Goal: Navigation & Orientation: Find specific page/section

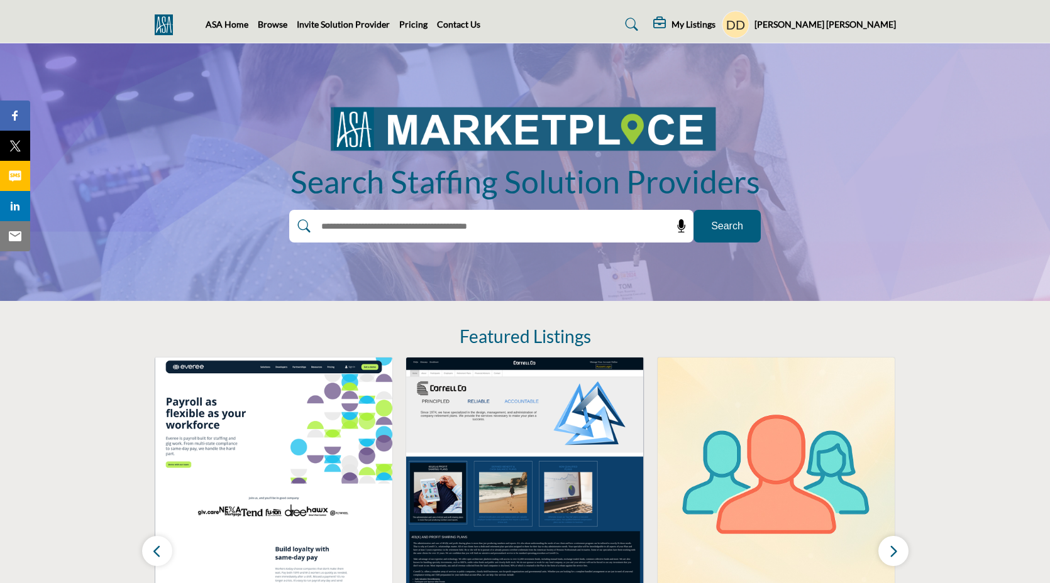
click at [267, 31] on div "ASA Home Browse Invite Solution Provider Pricing Contact Us" at bounding box center [525, 25] width 754 height 28
click at [267, 26] on link "Browse" at bounding box center [273, 24] width 30 height 11
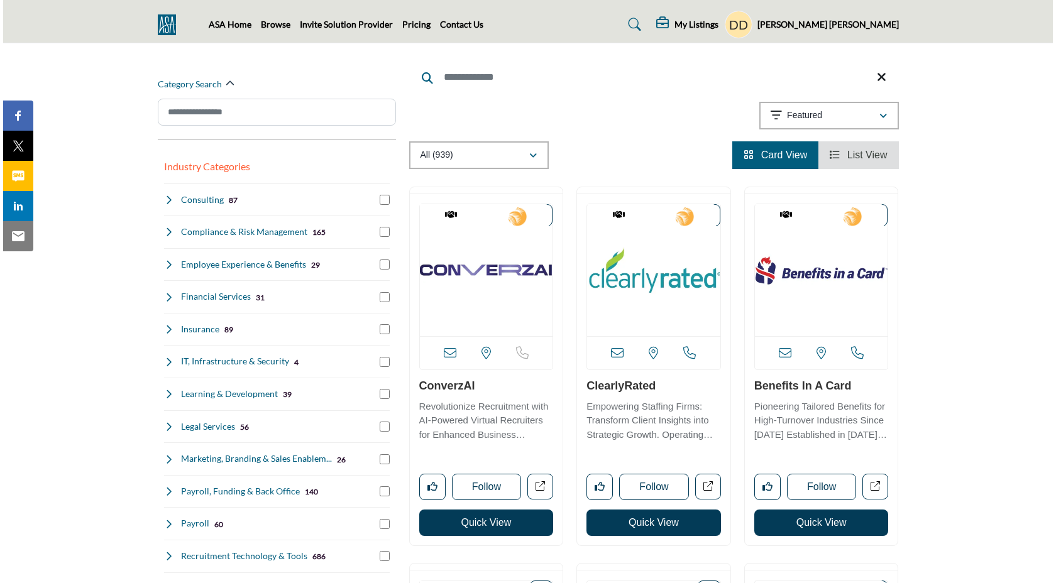
scroll to position [128, 0]
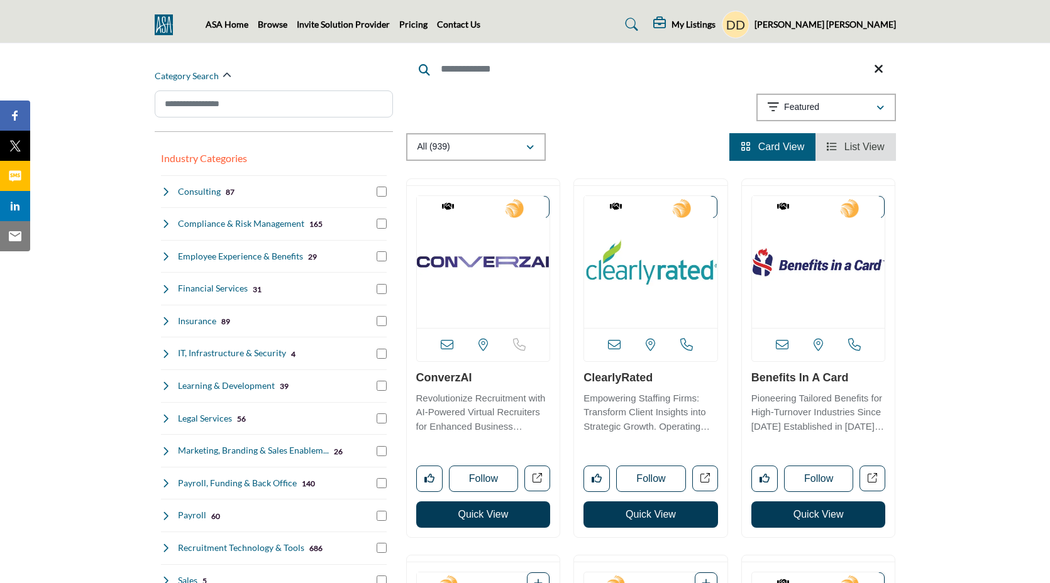
click at [466, 519] on button "Quick View" at bounding box center [483, 515] width 134 height 26
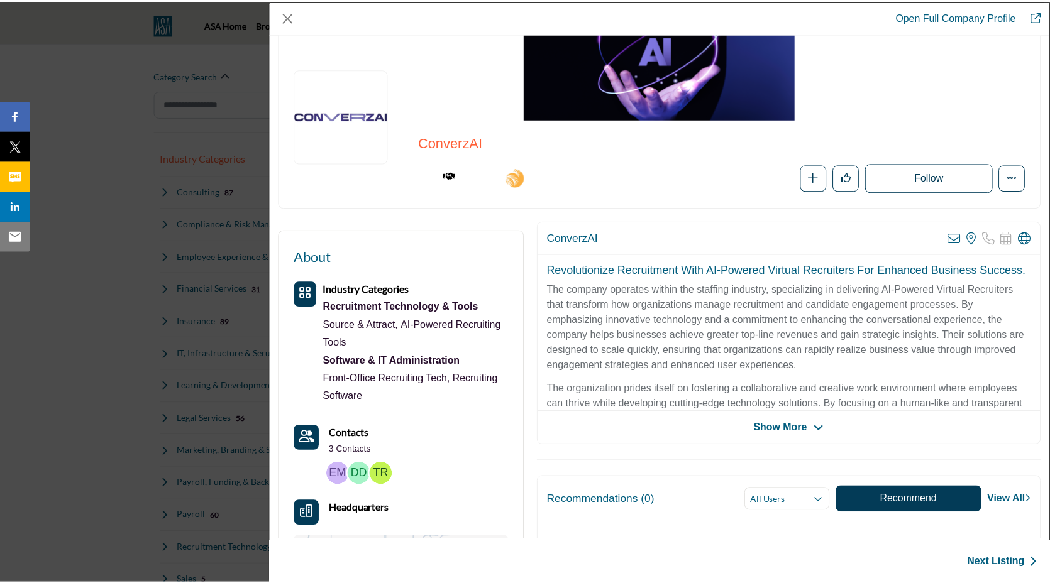
scroll to position [0, 0]
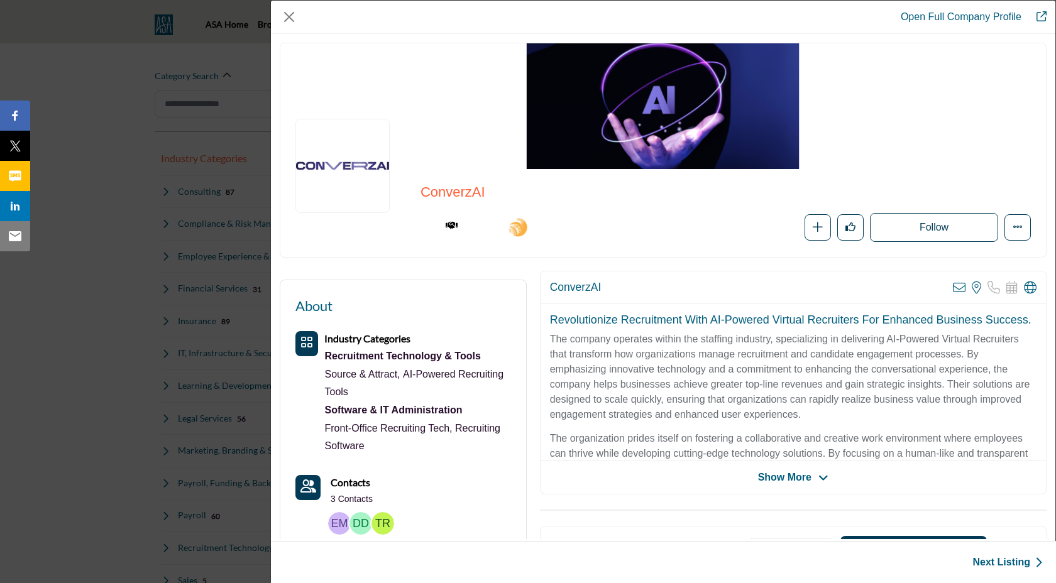
click at [124, 202] on div "Open Full Company Profile ConverzAI Corporate Partner 2025 Staffing World Exhib…" at bounding box center [528, 291] width 1056 height 583
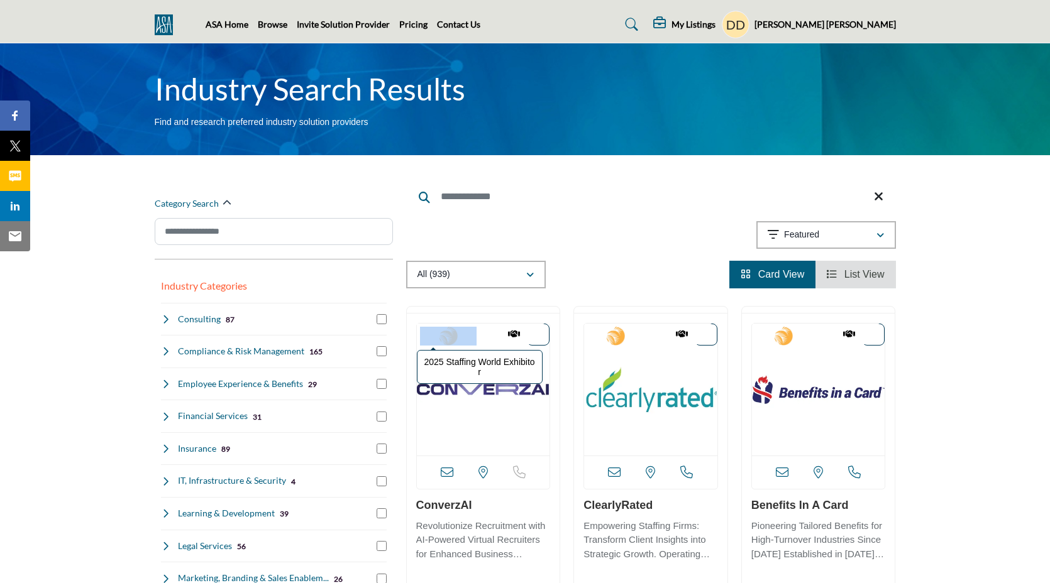
click at [432, 326] on div "2025 Staffing World Exhibitor Corporate Partner Quick View" at bounding box center [483, 489] width 153 height 351
click at [465, 327] on img at bounding box center [448, 336] width 57 height 19
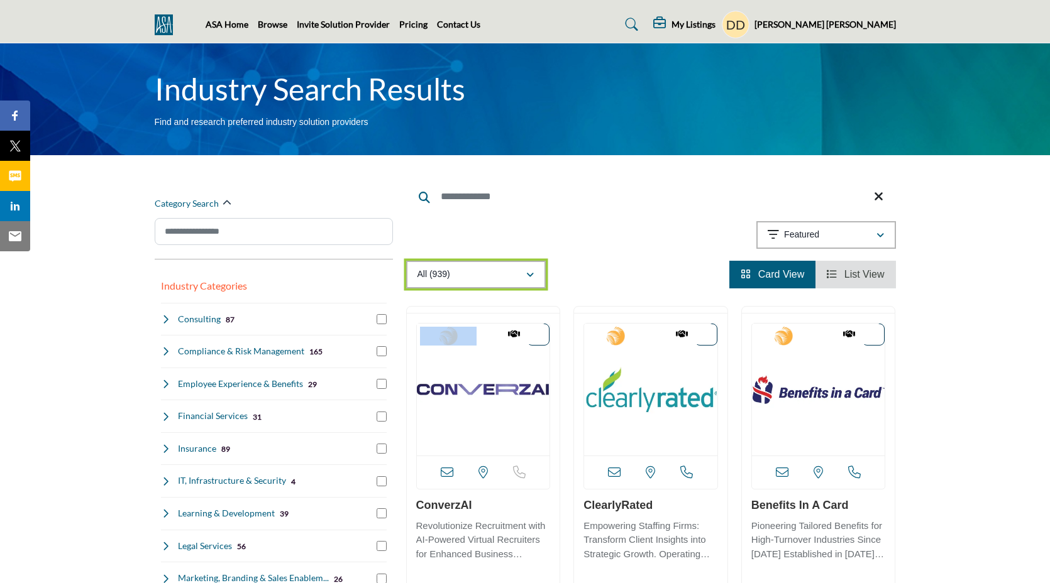
click at [525, 282] on div "All (939)" at bounding box center [471, 274] width 108 height 15
click at [511, 282] on div "All (939)" at bounding box center [471, 274] width 108 height 15
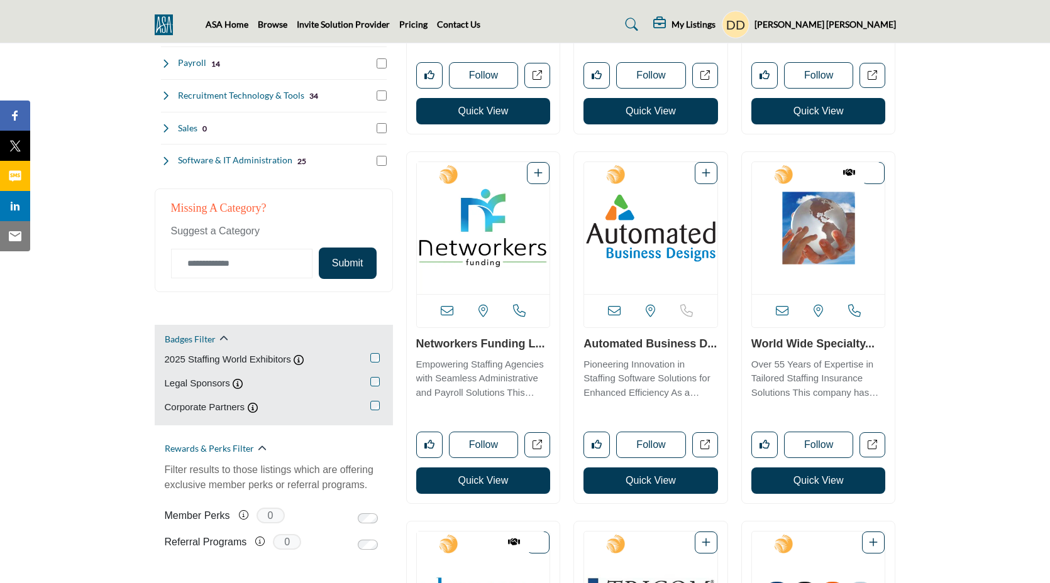
scroll to position [607, 0]
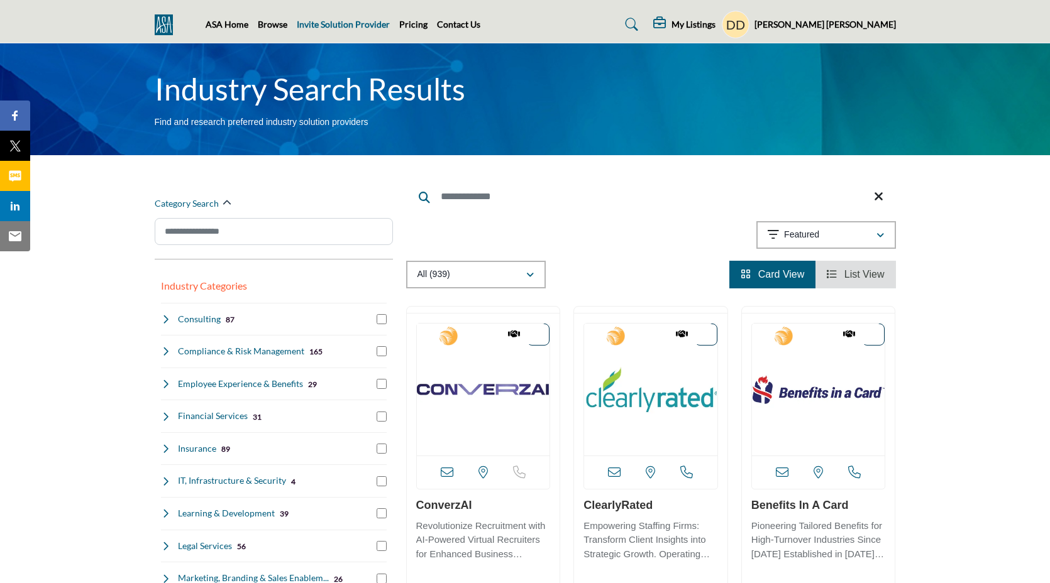
click at [321, 21] on link "Invite Solution Provider" at bounding box center [343, 24] width 93 height 11
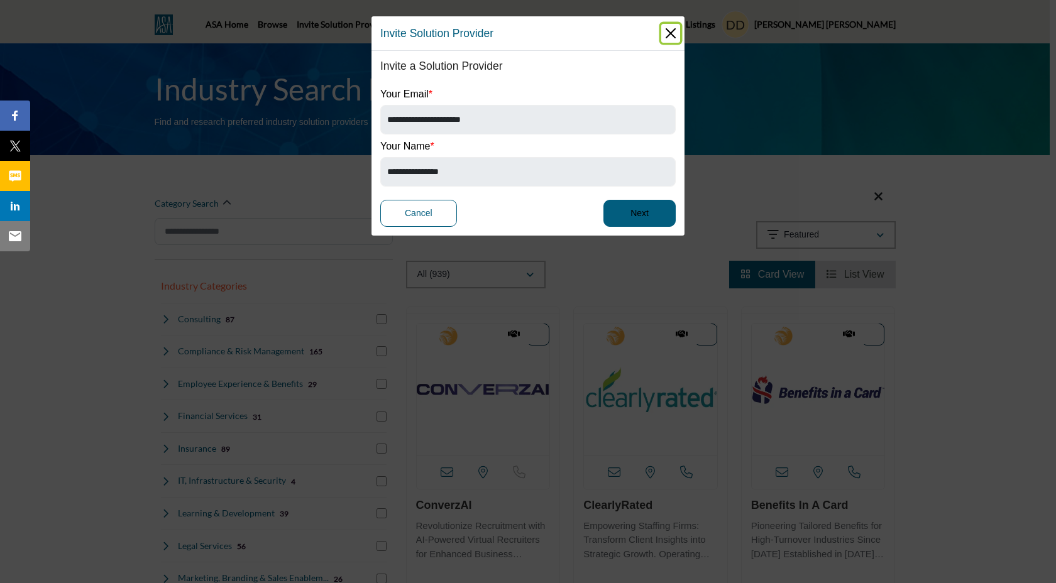
click at [668, 37] on button "Close" at bounding box center [670, 33] width 19 height 19
